Goal: Task Accomplishment & Management: Manage account settings

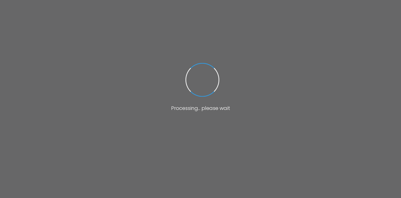
scroll to position [4135, 0]
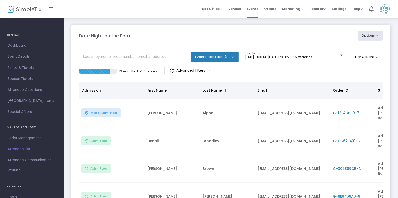
click at [339, 55] on div at bounding box center [341, 55] width 5 height 4
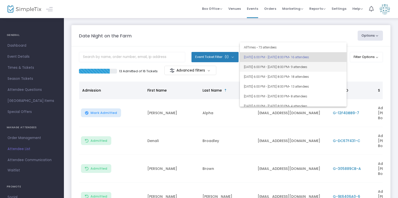
drag, startPoint x: 343, startPoint y: 62, endPoint x: 342, endPoint y: 65, distance: 4.0
type textarea "[DATE] 6:00 PM - [DATE] 8:00 PM • 9 attendees"
click at [342, 65] on div "All Times • 73 attendees [DATE] 6:00 PM - [DATE] 8:00 PM • 16 attendees [DATE] …" at bounding box center [293, 74] width 107 height 64
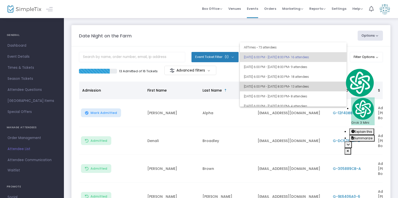
click at [294, 87] on span "[DATE] 6:00 PM - [DATE] 8:00 PM • 13 attendees" at bounding box center [293, 86] width 99 height 10
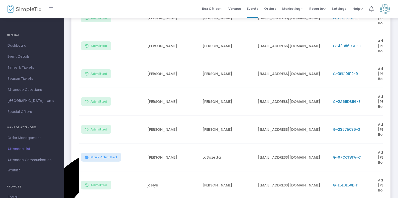
scroll to position [124, 0]
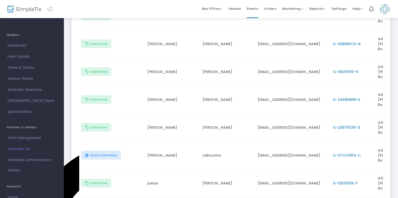
click at [154, 135] on li "25" at bounding box center [154, 134] width 24 height 10
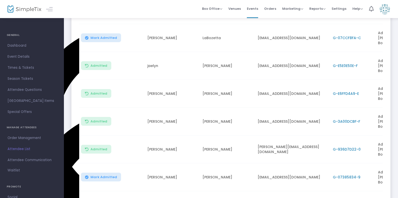
scroll to position [242, 0]
drag, startPoint x: 300, startPoint y: 153, endPoint x: 309, endPoint y: 155, distance: 9.1
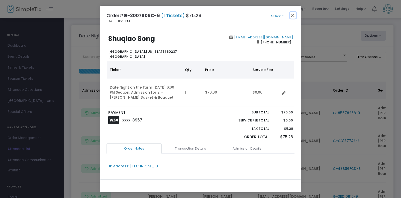
click at [291, 13] on button "Close" at bounding box center [293, 15] width 7 height 7
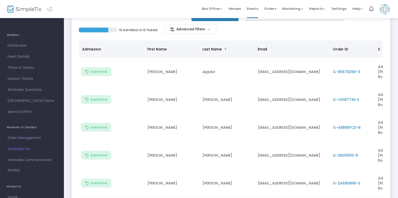
scroll to position [98, 0]
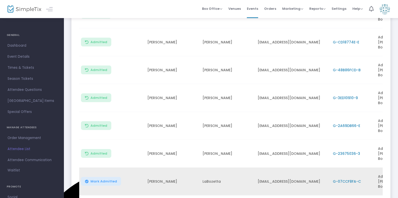
click at [338, 179] on span "G-07CCF8FA-C" at bounding box center [347, 181] width 28 height 5
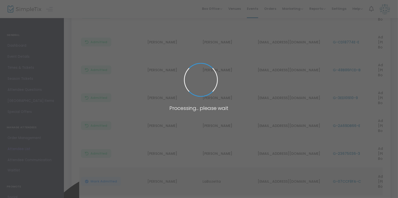
scroll to position [0, 0]
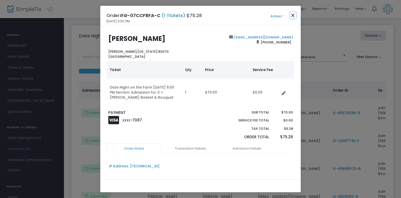
click at [293, 16] on button "Close" at bounding box center [293, 15] width 7 height 7
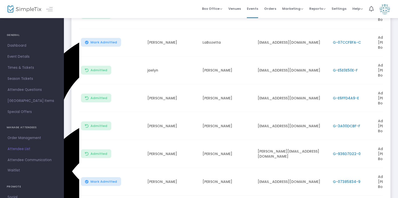
scroll to position [252, 0]
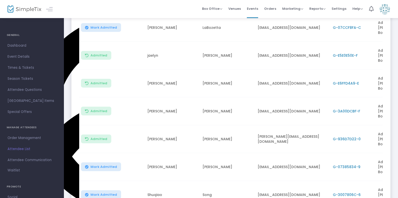
click at [342, 164] on span "G-07385834-9" at bounding box center [347, 166] width 28 height 5
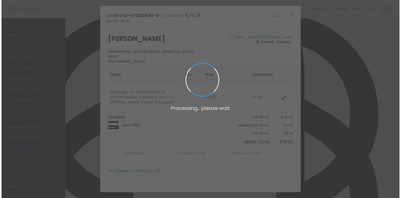
scroll to position [0, 0]
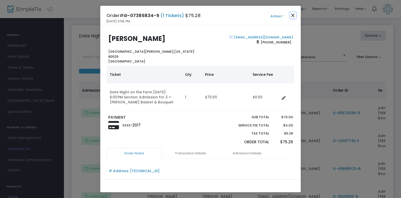
click at [293, 16] on button "Close" at bounding box center [293, 15] width 7 height 7
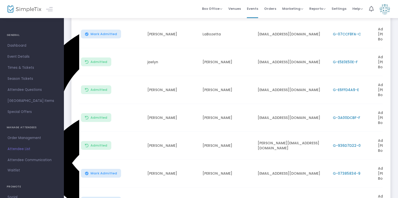
scroll to position [252, 0]
